Goal: Navigation & Orientation: Find specific page/section

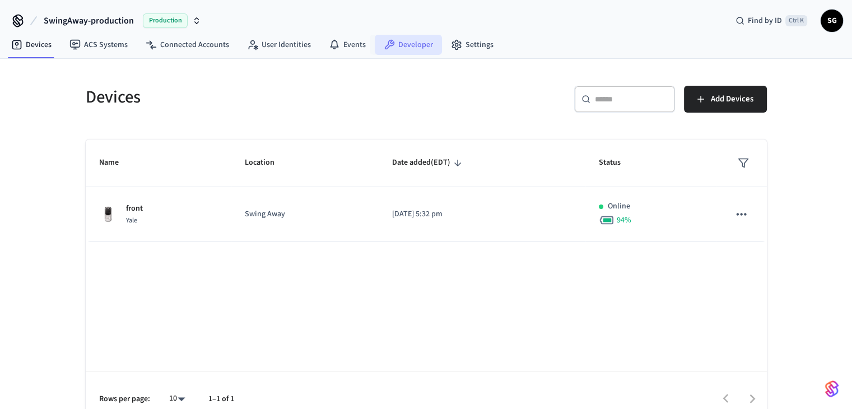
click at [429, 42] on link "Developer" at bounding box center [408, 45] width 67 height 20
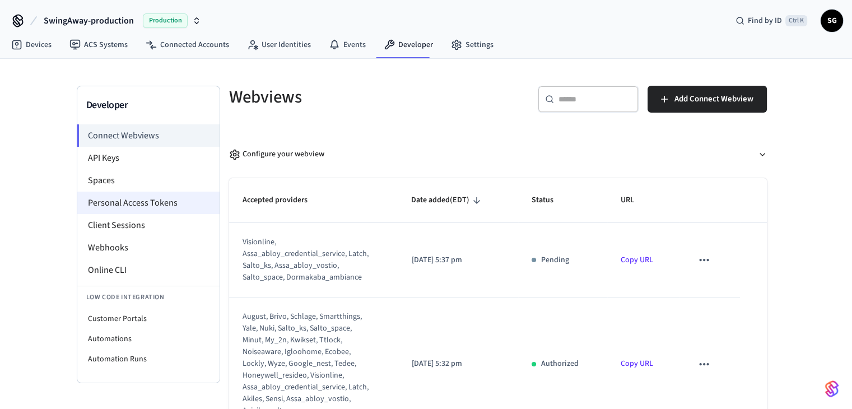
click at [136, 203] on li "Personal Access Tokens" at bounding box center [148, 203] width 142 height 22
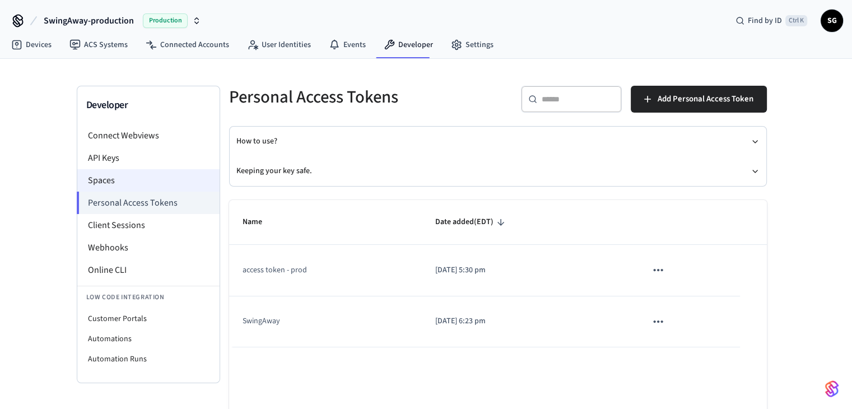
click at [112, 182] on li "Spaces" at bounding box center [148, 180] width 142 height 22
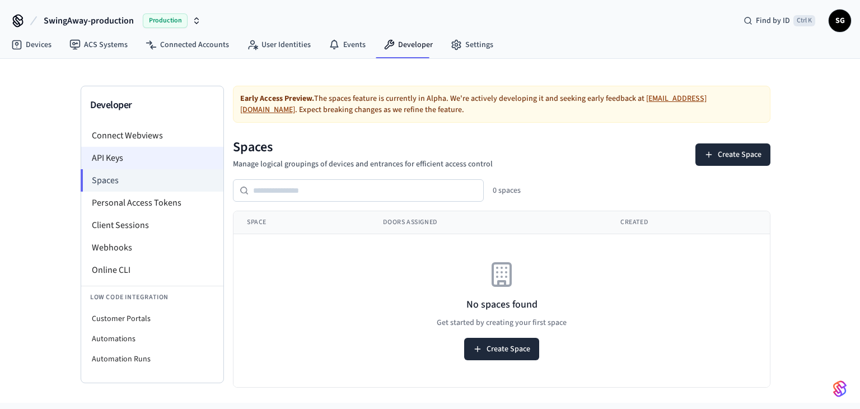
click at [111, 162] on li "API Keys" at bounding box center [152, 158] width 142 height 22
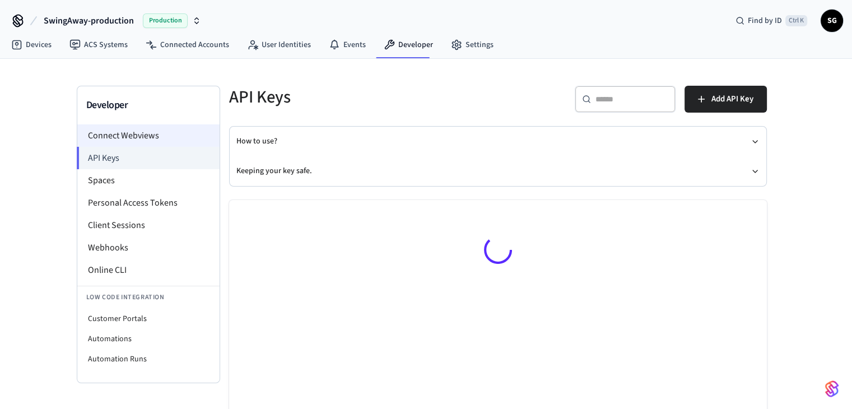
click at [135, 132] on li "Connect Webviews" at bounding box center [148, 135] width 142 height 22
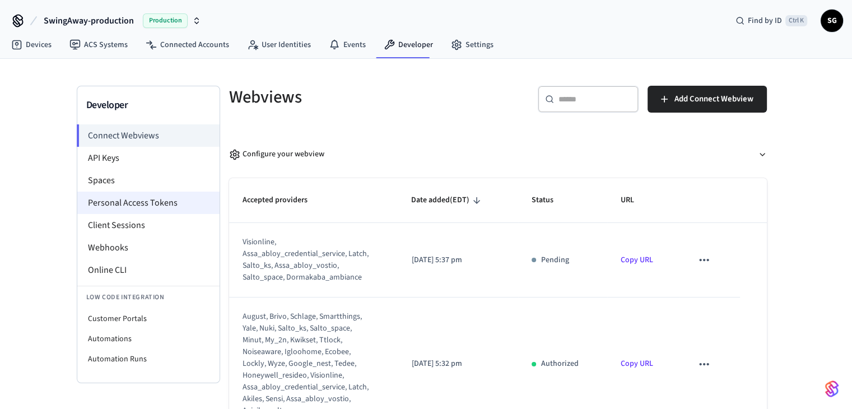
click at [150, 203] on li "Personal Access Tokens" at bounding box center [148, 203] width 142 height 22
